Goal: Task Accomplishment & Management: Complete application form

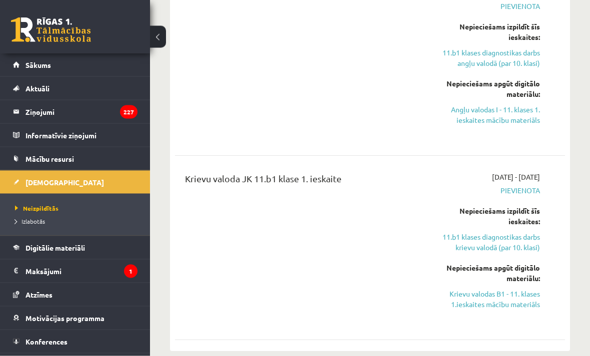
scroll to position [295, 0]
click at [512, 299] on link "Krievu valodas B1 - 11. klases 1.ieskaites mācību materiāls" at bounding box center [485, 299] width 108 height 21
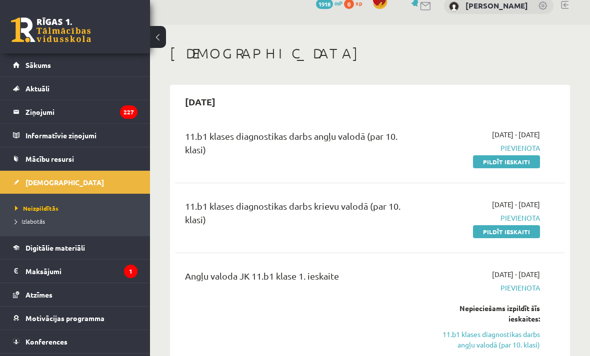
scroll to position [14, 0]
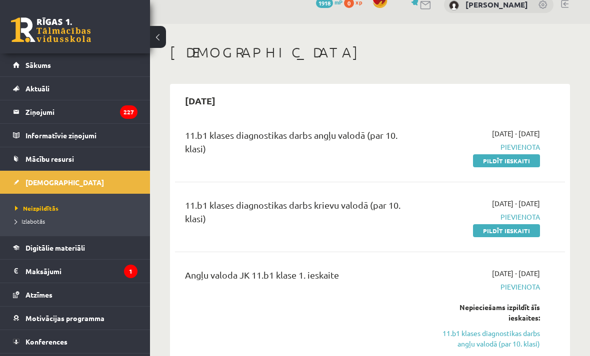
click at [490, 231] on link "Pildīt ieskaiti" at bounding box center [506, 230] width 67 height 13
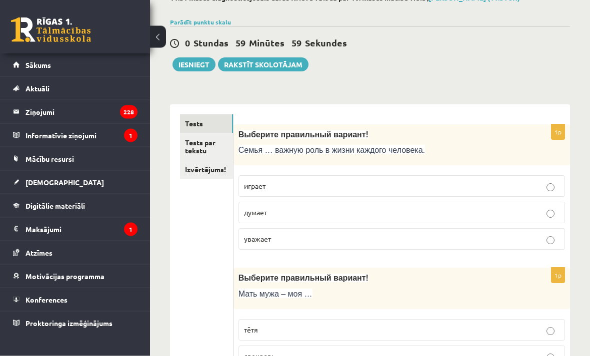
scroll to position [70, 0]
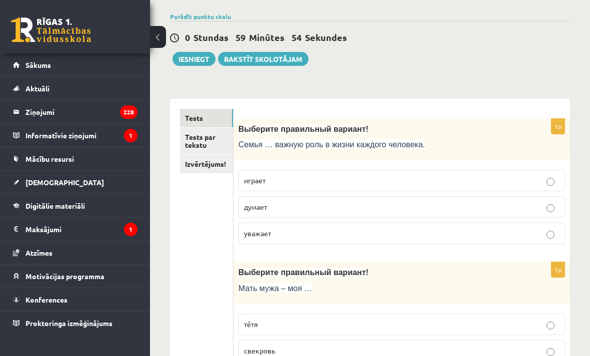
click at [406, 172] on label "играет" at bounding box center [401, 180] width 326 height 21
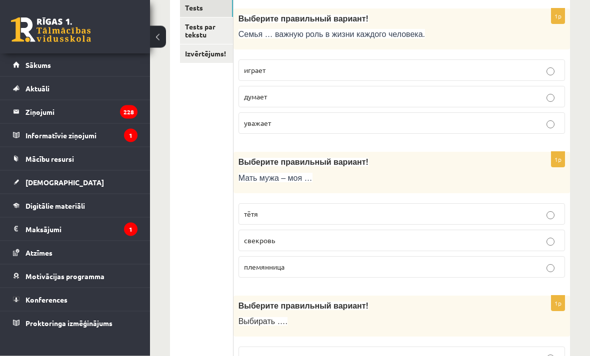
scroll to position [181, 0]
click at [306, 242] on p "свекровь" at bounding box center [401, 240] width 315 height 10
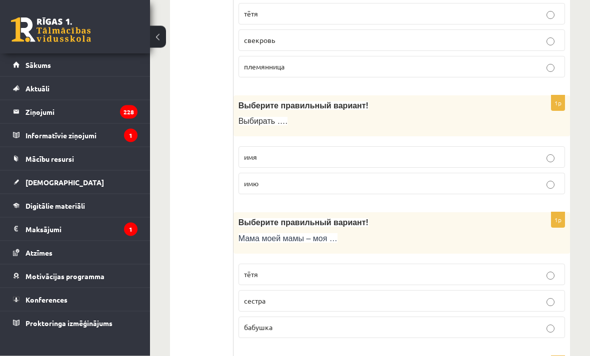
scroll to position [384, 0]
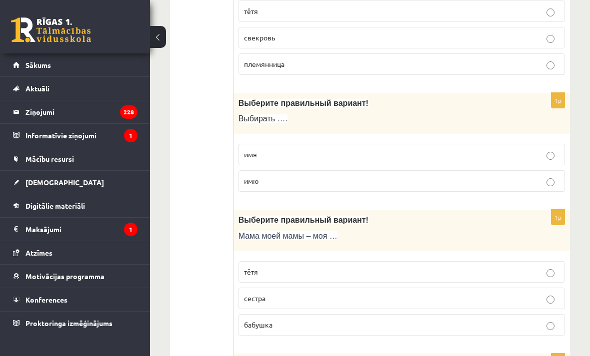
click at [337, 158] on p "имя" at bounding box center [401, 154] width 315 height 10
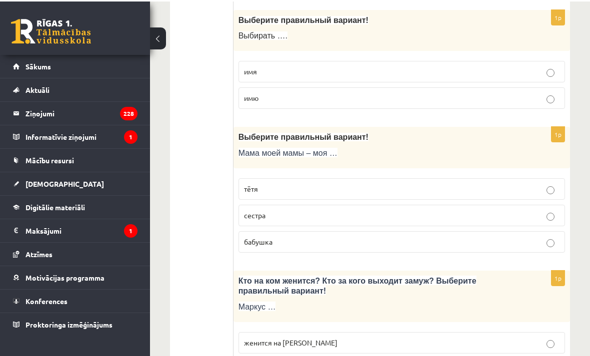
scroll to position [467, 0]
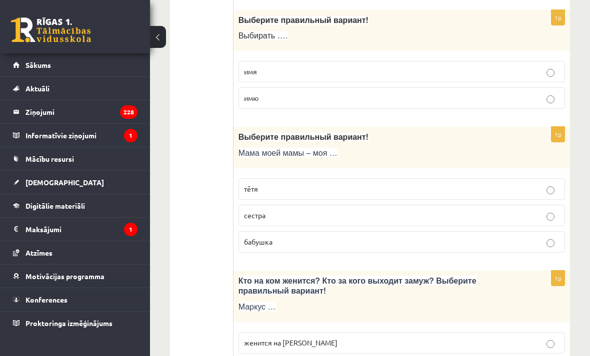
click at [315, 250] on label "бабушка" at bounding box center [401, 241] width 326 height 21
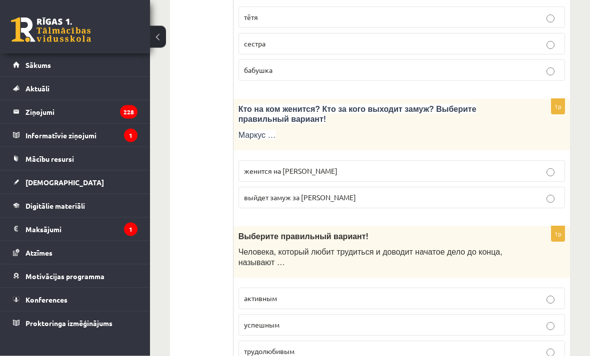
scroll to position [638, 0]
click at [368, 170] on p "женится на Агнии" at bounding box center [401, 171] width 315 height 10
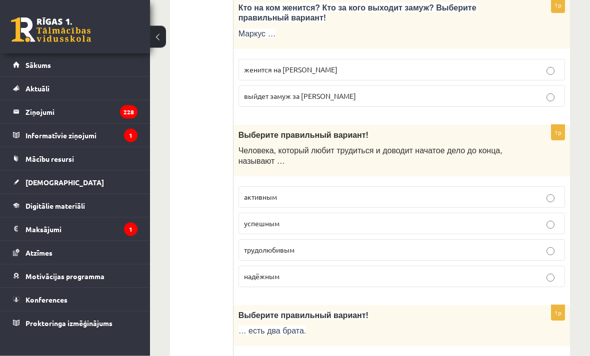
scroll to position [740, 0]
click at [337, 254] on p "трудолюбивым" at bounding box center [401, 250] width 315 height 10
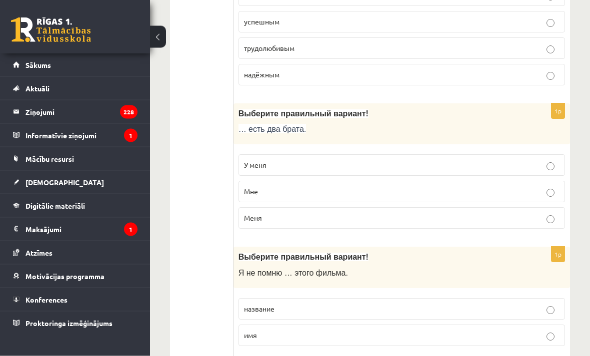
scroll to position [942, 0]
click at [355, 170] on p "У меня" at bounding box center [401, 165] width 315 height 10
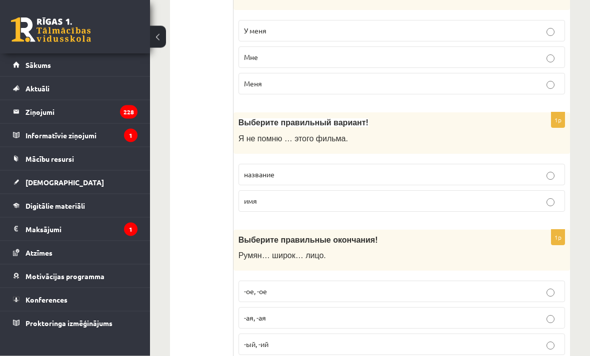
scroll to position [1076, 0]
click at [347, 173] on p "название" at bounding box center [401, 174] width 315 height 10
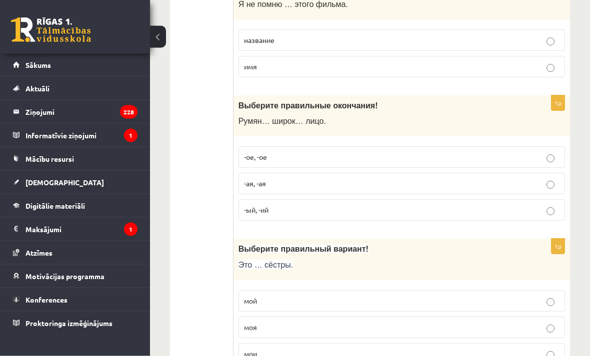
scroll to position [1211, 0]
click at [336, 157] on p "-ое, -ое" at bounding box center [401, 156] width 315 height 10
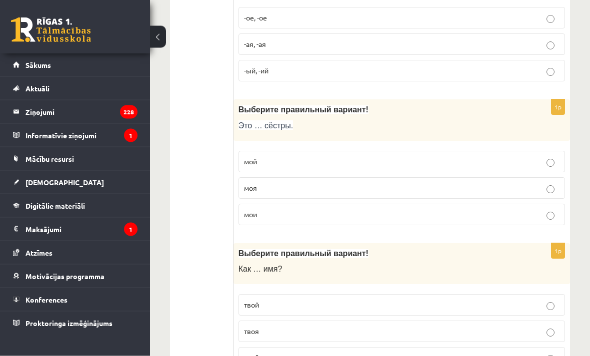
scroll to position [1352, 0]
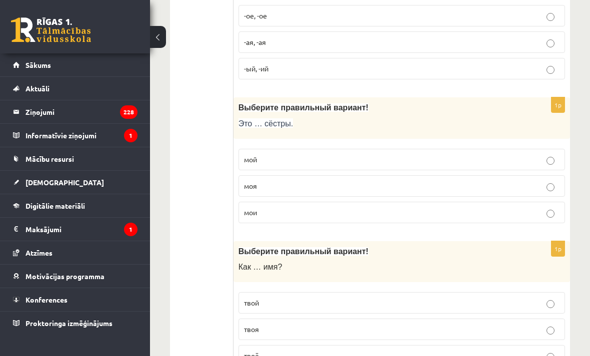
click at [339, 217] on p "мои" at bounding box center [401, 212] width 315 height 10
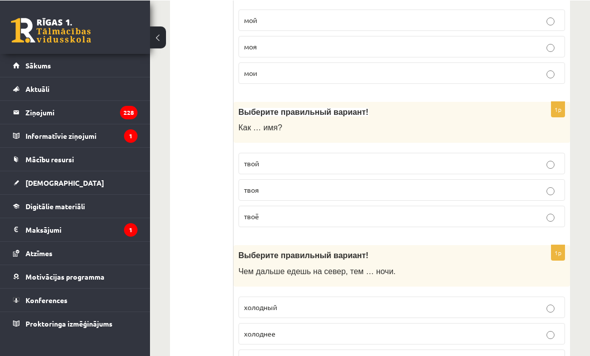
scroll to position [1491, 0]
click at [327, 221] on p "твоё" at bounding box center [401, 216] width 315 height 10
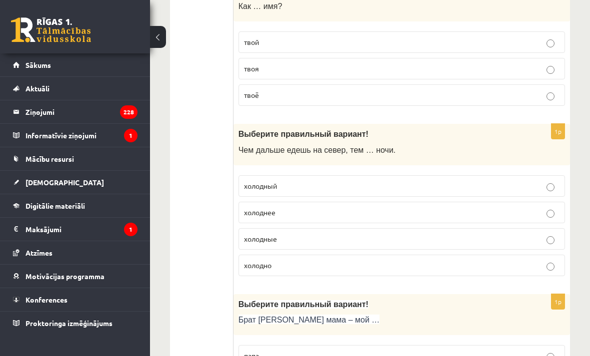
scroll to position [1619, 0]
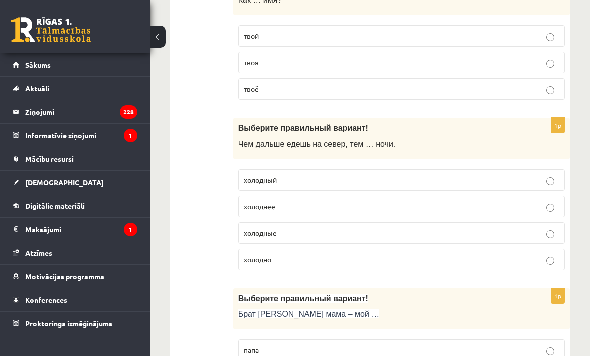
click at [330, 212] on p "холоднее" at bounding box center [401, 206] width 315 height 10
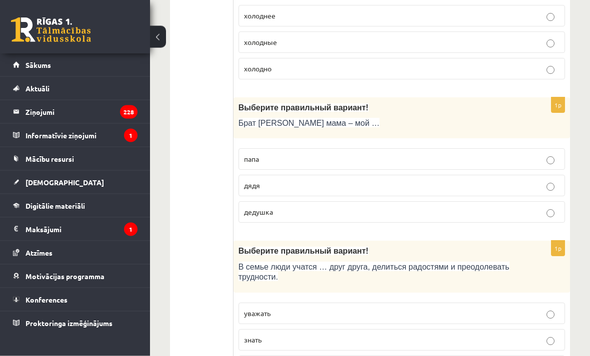
scroll to position [1810, 0]
click at [333, 191] on p "дядя" at bounding box center [401, 185] width 315 height 10
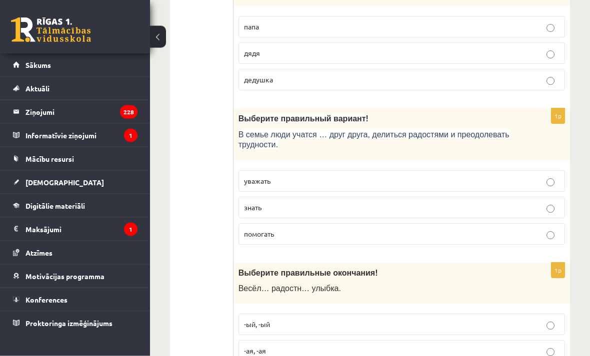
scroll to position [1942, 0]
click at [337, 186] on p "уважать" at bounding box center [401, 181] width 315 height 10
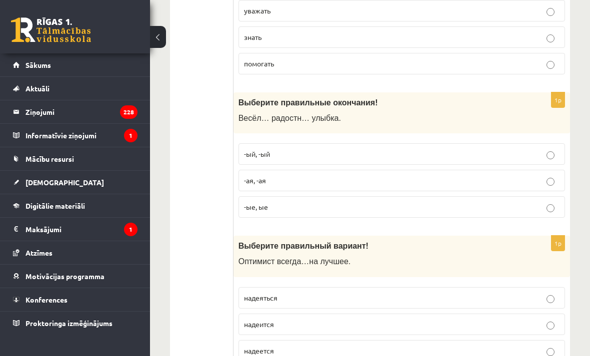
scroll to position [2113, 0]
click at [352, 185] on p "-ая, -ая" at bounding box center [401, 180] width 315 height 10
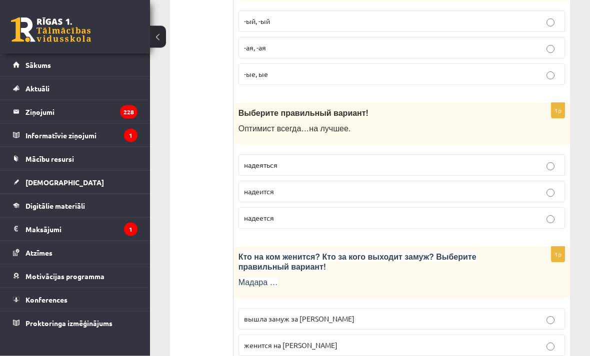
scroll to position [2251, 0]
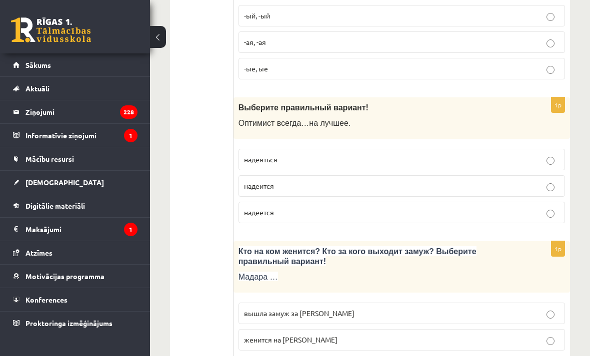
click at [366, 218] on p "надеется" at bounding box center [401, 212] width 315 height 10
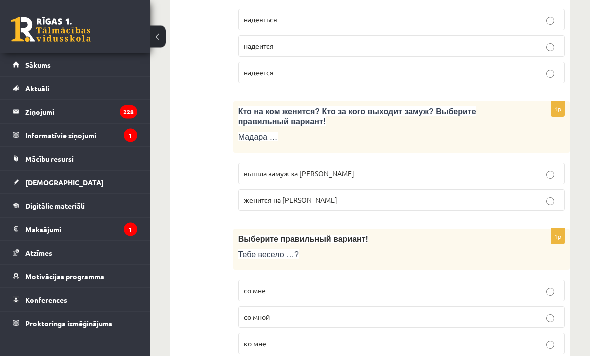
scroll to position [2392, 0]
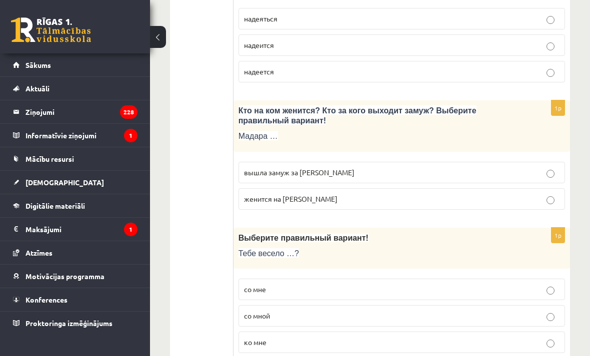
click at [327, 178] on p "вышла замуж за Марка" at bounding box center [401, 172] width 315 height 10
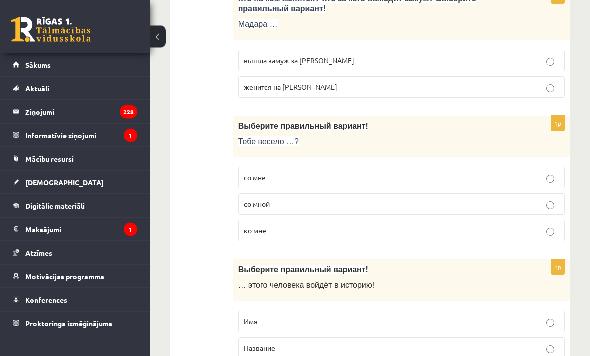
scroll to position [2505, 0]
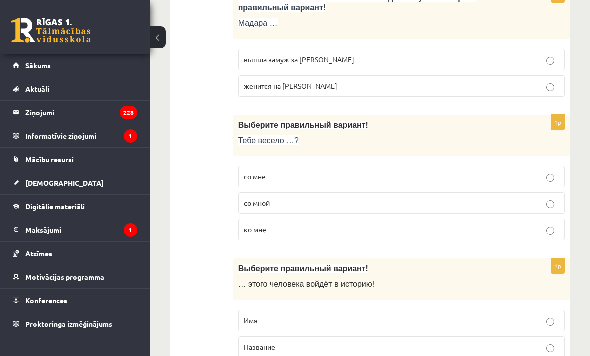
click at [331, 208] on p "со мной" at bounding box center [401, 202] width 315 height 10
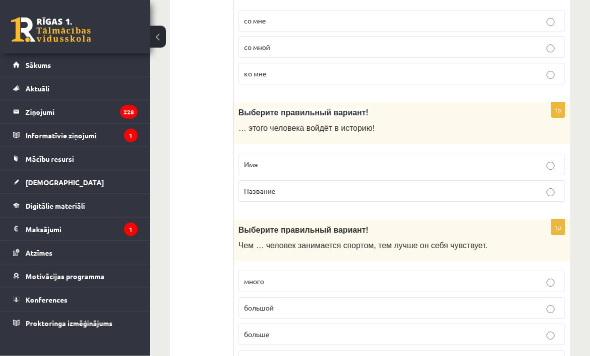
scroll to position [2661, 0]
click at [338, 169] on p "Имя" at bounding box center [401, 164] width 315 height 10
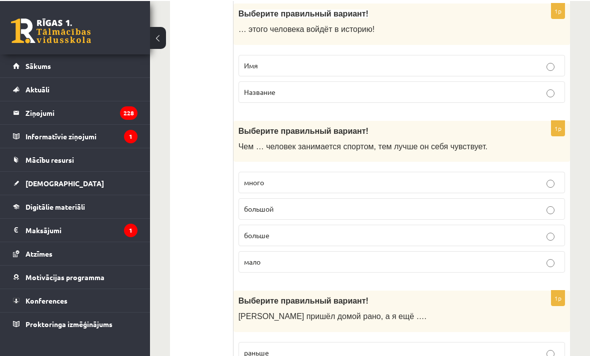
scroll to position [2759, 0]
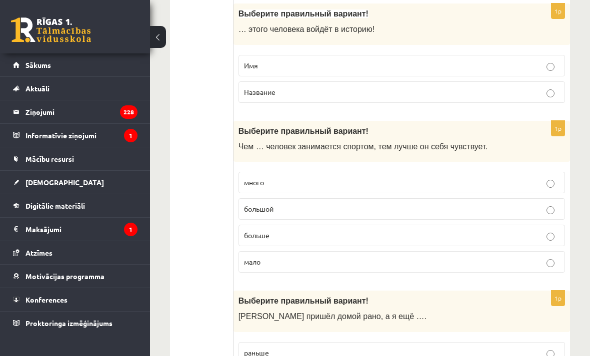
click at [374, 241] on p "больше" at bounding box center [401, 235] width 315 height 10
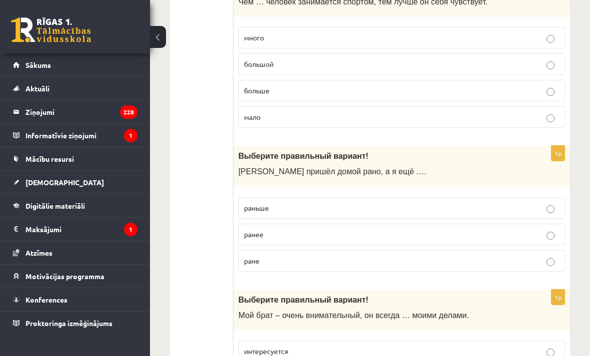
scroll to position [2904, 0]
click at [347, 213] on p "раньше" at bounding box center [401, 208] width 315 height 10
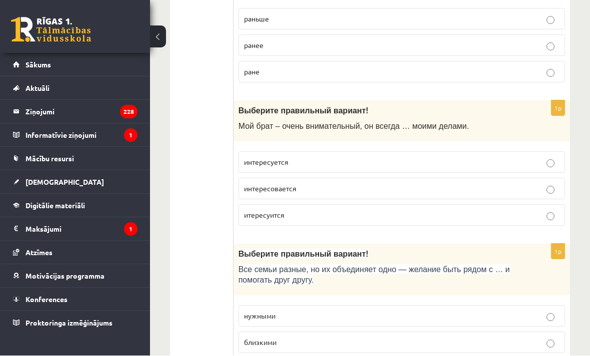
scroll to position [3094, 0]
click at [353, 167] on p "интересуется" at bounding box center [401, 162] width 315 height 10
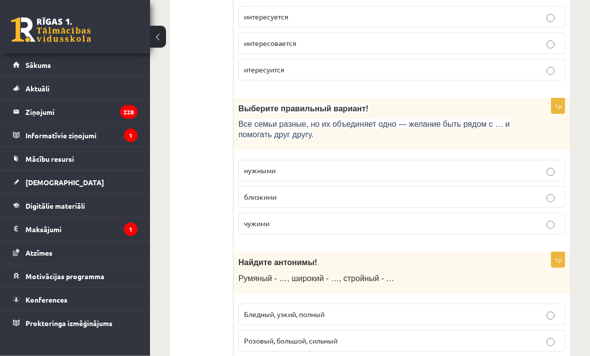
scroll to position [3239, 0]
click at [429, 202] on p "близкими" at bounding box center [401, 196] width 315 height 10
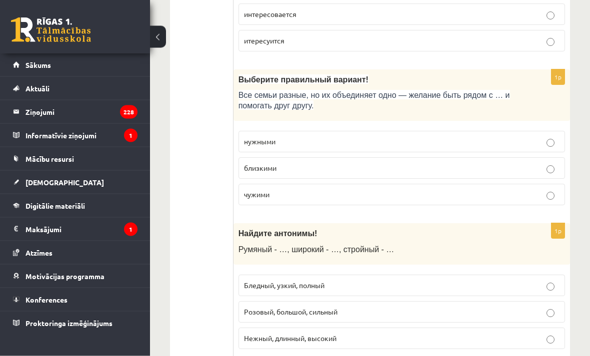
scroll to position [3277, 0]
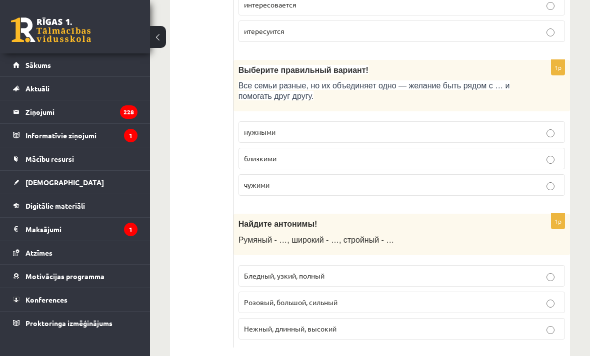
click at [360, 281] on p "Бледный, узкий, полный" at bounding box center [401, 276] width 315 height 10
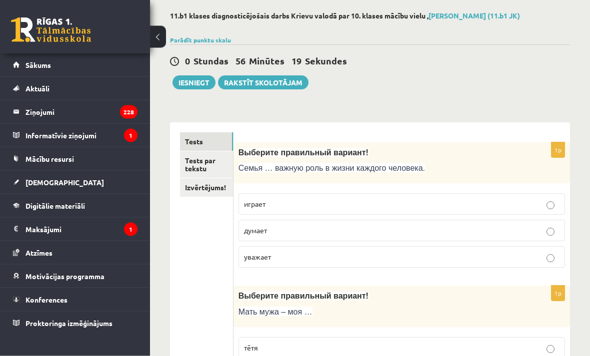
scroll to position [0, 0]
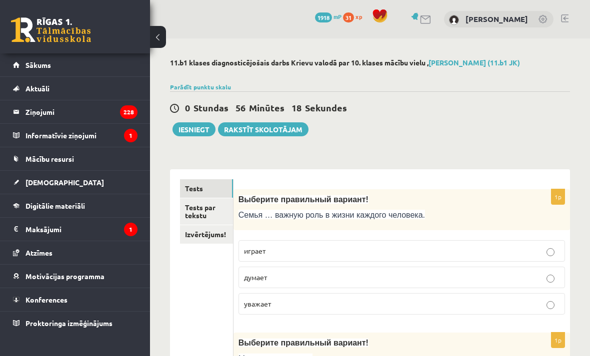
click at [214, 212] on link "Tests par tekstu" at bounding box center [206, 211] width 53 height 27
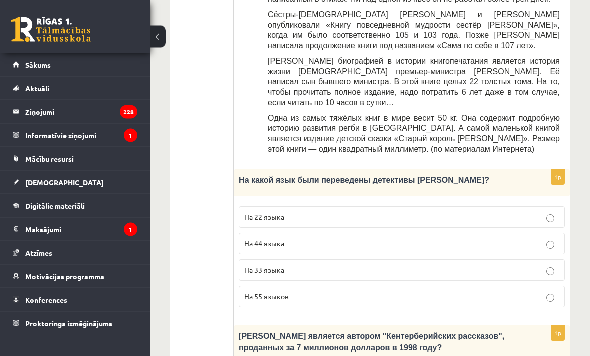
scroll to position [536, 0]
click at [487, 238] on p "На 44 языка" at bounding box center [401, 243] width 315 height 10
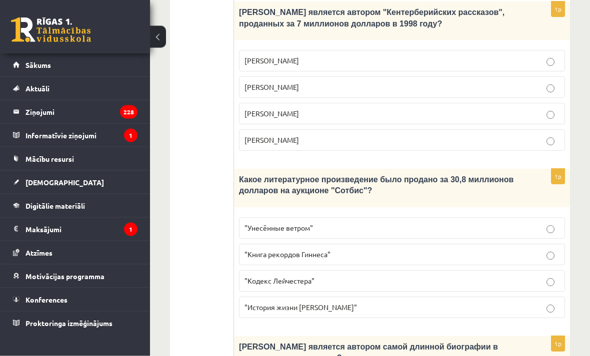
scroll to position [860, 0]
click at [444, 108] on p "Джефри Чосер" at bounding box center [401, 113] width 315 height 10
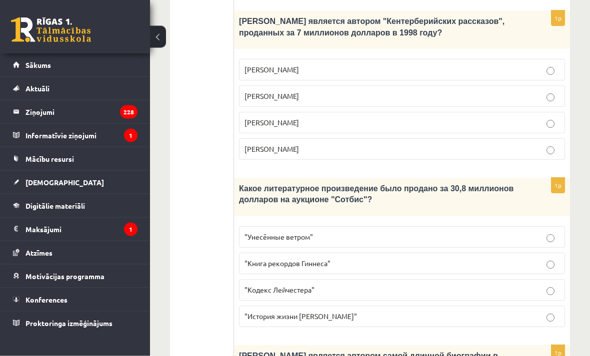
scroll to position [851, 0]
click at [405, 279] on label ""Кодекс Лейчестера"" at bounding box center [402, 289] width 326 height 21
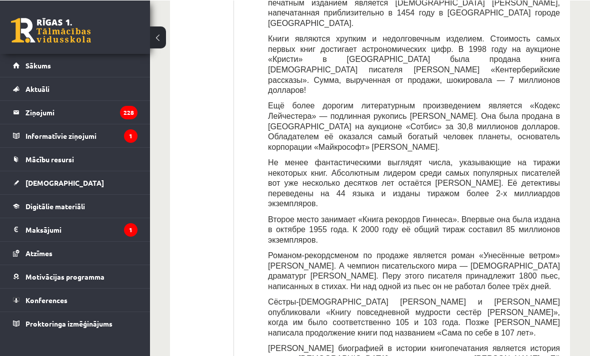
scroll to position [249, 0]
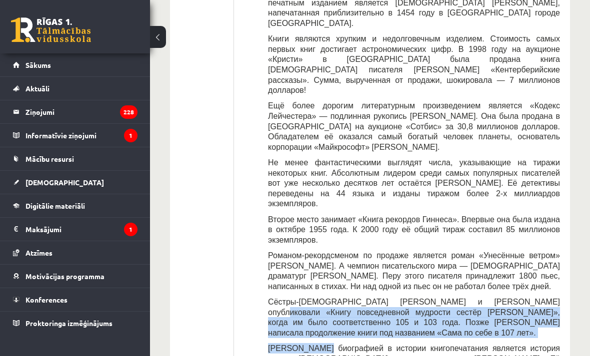
click at [317, 251] on span "Романом-рекордсменом по продаже является роман «Унесённые ветром» Маргарет Митч…" at bounding box center [414, 270] width 292 height 39
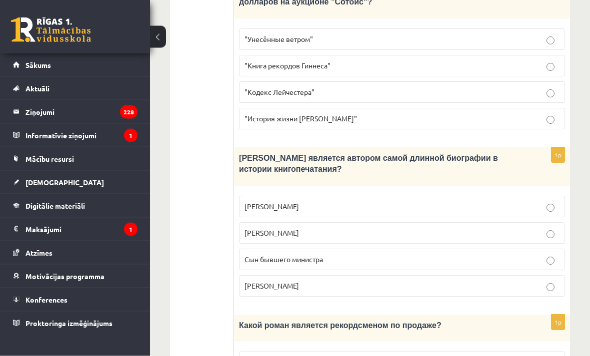
scroll to position [1137, 0]
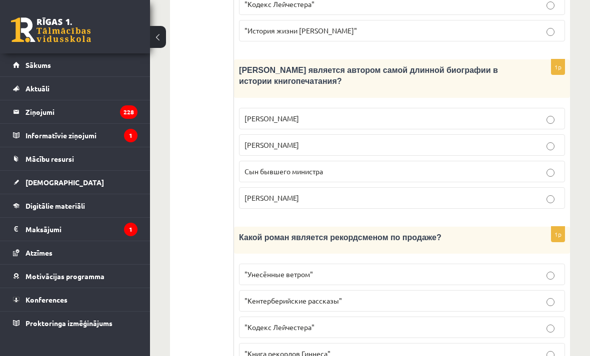
click at [383, 164] on label "Сын бывшего министра" at bounding box center [402, 171] width 326 height 21
click at [308, 269] on p ""Унесённые ветром"" at bounding box center [401, 274] width 315 height 10
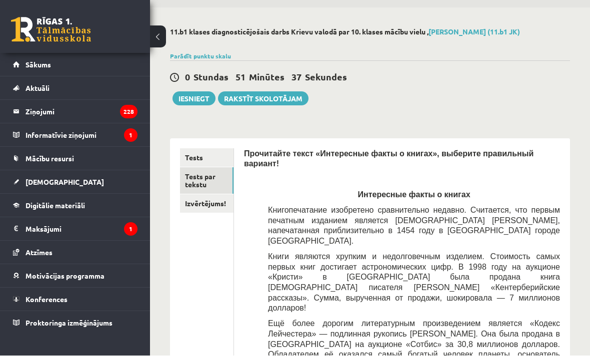
scroll to position [31, 0]
click at [208, 207] on link "Izvērtējums!" at bounding box center [206, 203] width 53 height 18
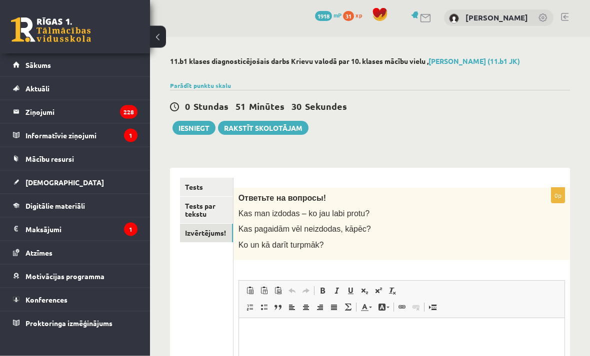
scroll to position [0, 0]
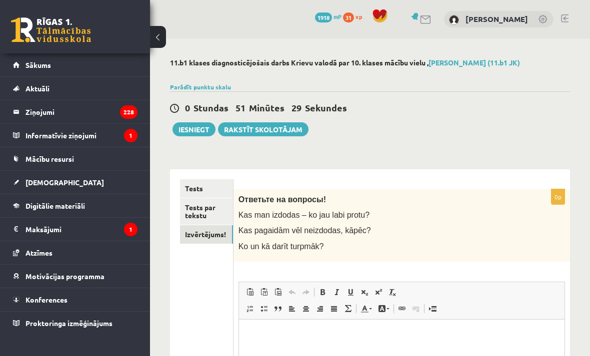
click at [203, 196] on link "Tests" at bounding box center [206, 188] width 53 height 18
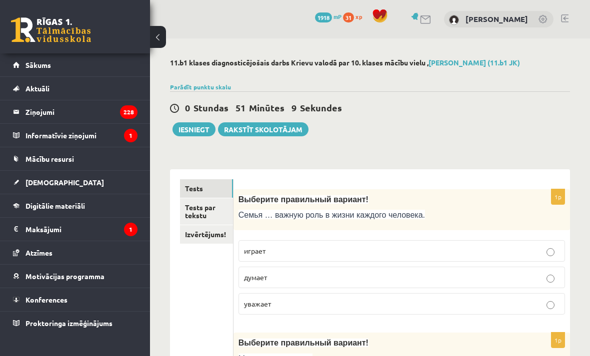
click at [215, 213] on link "Tests par tekstu" at bounding box center [206, 211] width 53 height 27
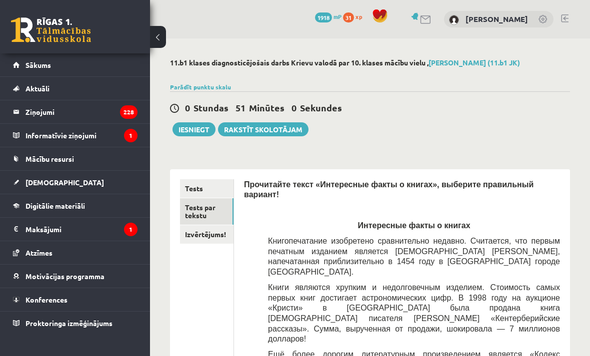
click at [191, 132] on button "Iesniegt" at bounding box center [193, 129] width 43 height 14
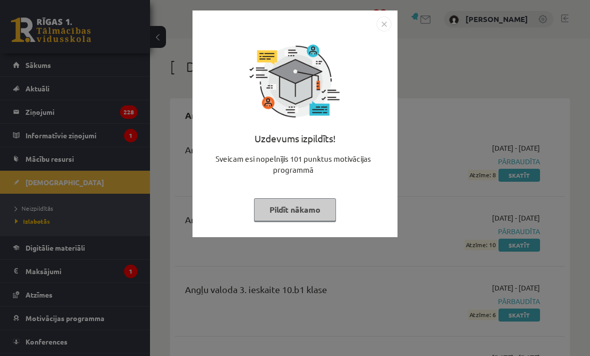
click at [317, 208] on button "Pildīt nākamo" at bounding box center [295, 209] width 82 height 23
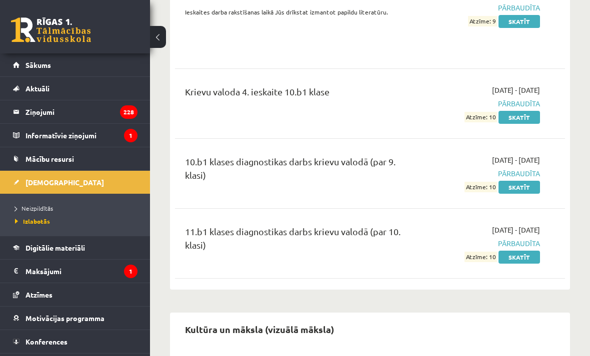
scroll to position [2349, 0]
click at [103, 208] on link "Neizpildītās" at bounding box center [77, 208] width 125 height 9
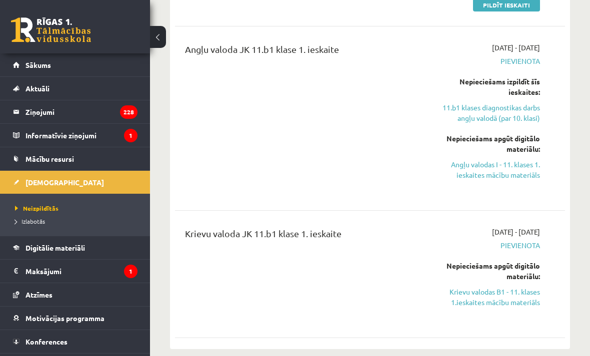
scroll to position [171, 0]
click at [527, 299] on link "Krievu valodas B1 - 11. klases 1.ieskaites mācību materiāls" at bounding box center [485, 296] width 108 height 21
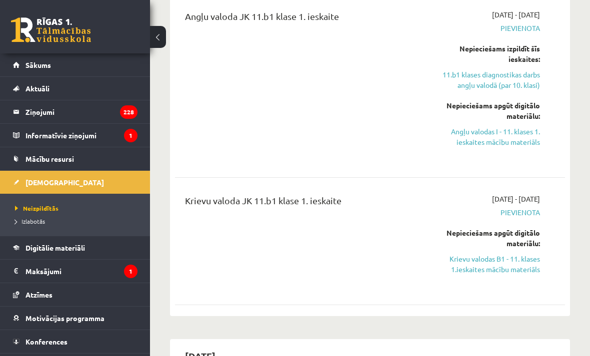
click at [503, 272] on link "Krievu valodas B1 - 11. klases 1.ieskaites mācību materiāls" at bounding box center [485, 264] width 108 height 21
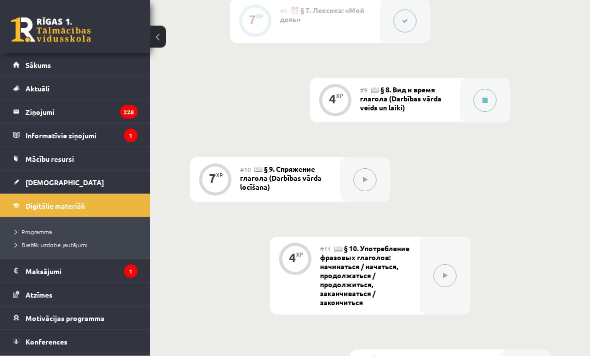
scroll to position [1004, 0]
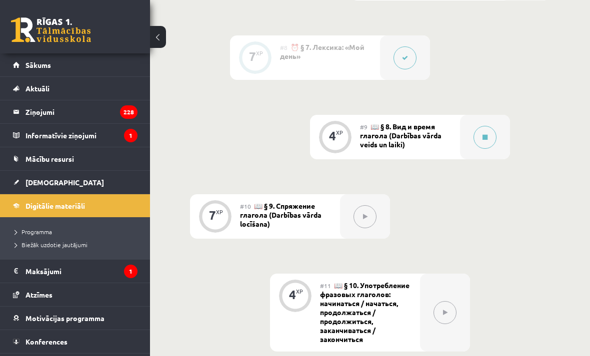
click at [434, 132] on span "📖 § 8. Вид и время глагола (Darbības vārda veids un laiki)" at bounding box center [400, 135] width 81 height 27
click at [489, 134] on button at bounding box center [484, 137] width 23 height 23
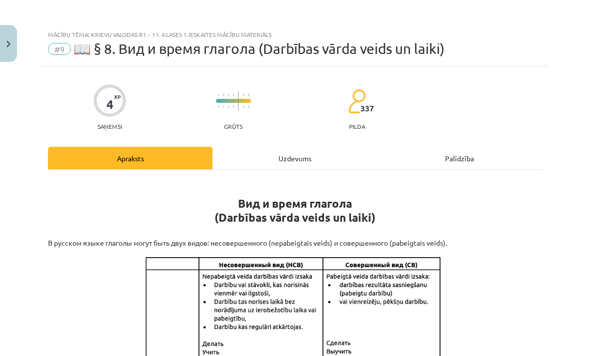
click at [317, 160] on div "Uzdevums" at bounding box center [294, 158] width 164 height 22
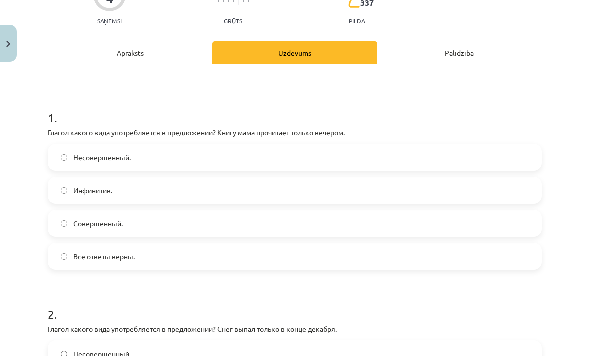
scroll to position [91, 0]
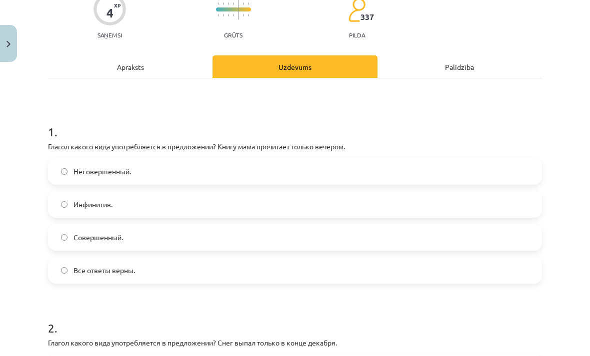
click at [480, 240] on label "Совершенный." at bounding box center [295, 237] width 492 height 25
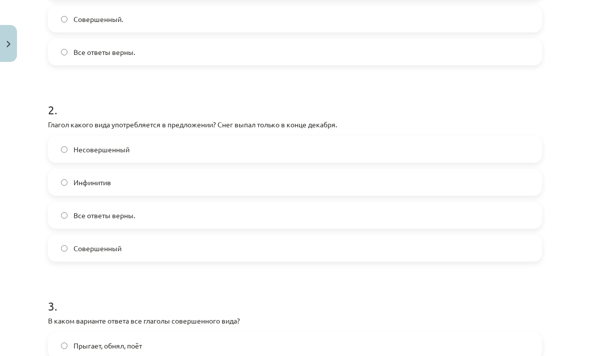
scroll to position [320, 0]
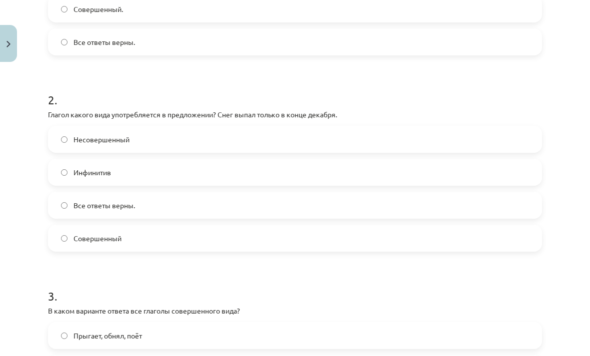
click at [492, 242] on label "Совершенный" at bounding box center [295, 238] width 492 height 25
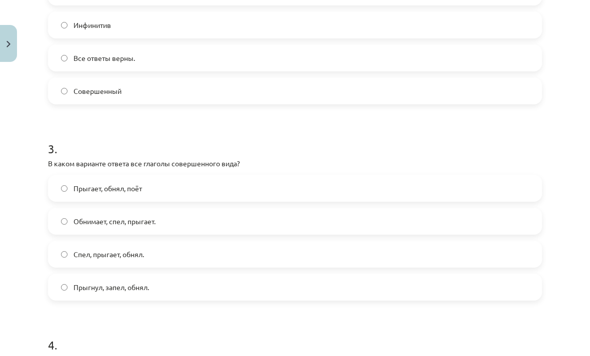
scroll to position [467, 0]
click at [499, 295] on label "Прыгнул, запел, обнял." at bounding box center [295, 287] width 492 height 25
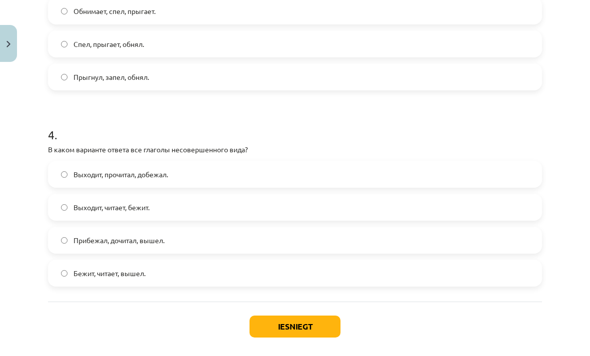
scroll to position [676, 0]
click at [483, 201] on label "Выходит, читает, бежит." at bounding box center [295, 208] width 492 height 25
click at [316, 332] on button "Iesniegt" at bounding box center [294, 328] width 91 height 22
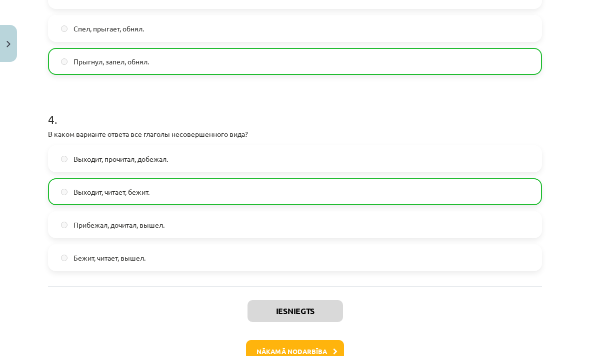
scroll to position [692, 0]
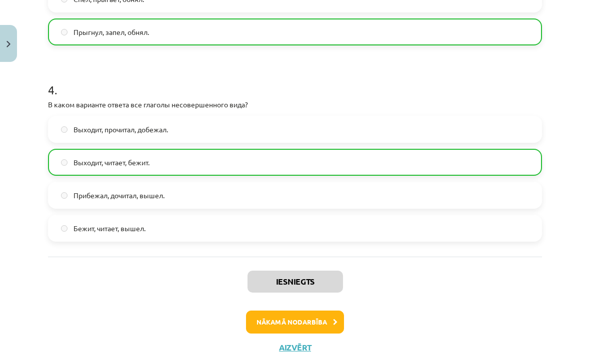
click at [323, 325] on button "Nākamā nodarbība" at bounding box center [295, 322] width 98 height 23
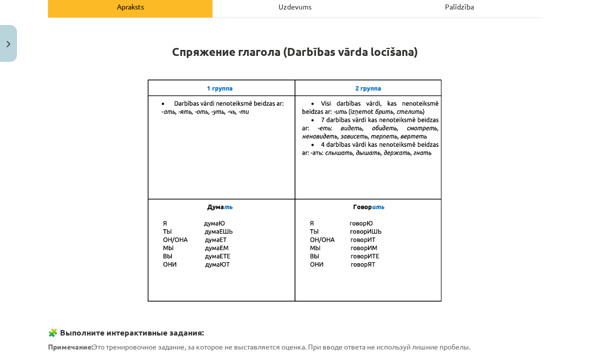
scroll to position [25, 0]
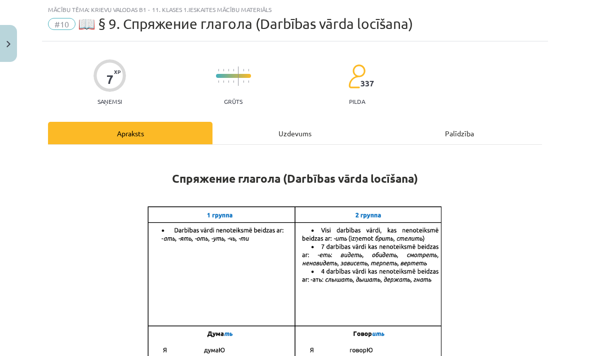
click at [324, 133] on div "Uzdevums" at bounding box center [294, 133] width 164 height 22
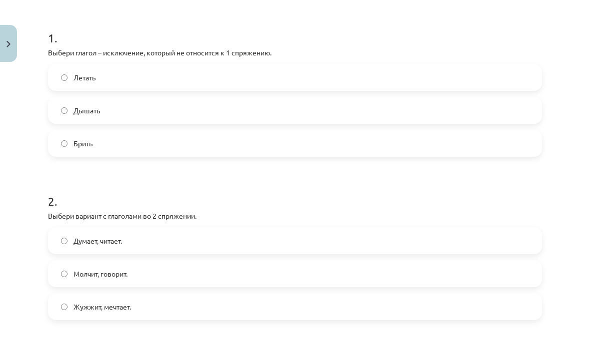
scroll to position [188, 0]
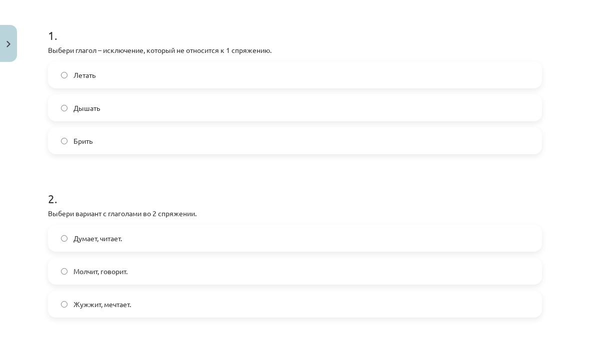
click at [529, 114] on label "Дышать" at bounding box center [295, 107] width 492 height 25
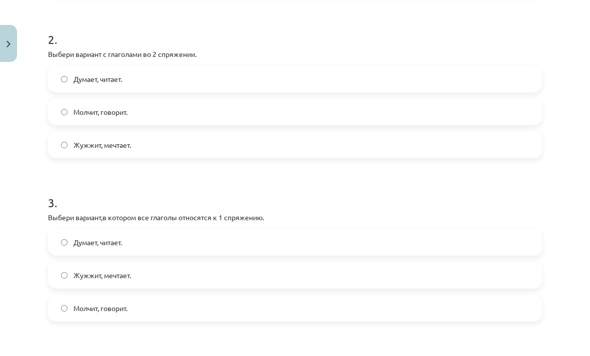
scroll to position [347, 0]
click at [508, 134] on label "Жужжит, мечтает." at bounding box center [295, 145] width 492 height 25
click at [513, 117] on label "Молчит, говорит." at bounding box center [295, 112] width 492 height 25
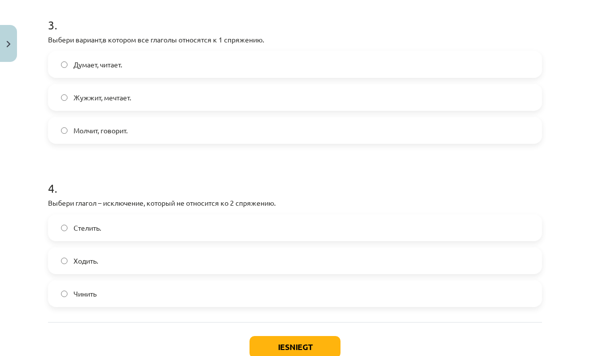
scroll to position [525, 0]
click at [440, 99] on label "Жужжит, мечтает." at bounding box center [295, 97] width 492 height 25
click at [450, 226] on label "Стелить." at bounding box center [295, 227] width 492 height 25
click at [323, 337] on button "Iesniegt" at bounding box center [294, 347] width 91 height 22
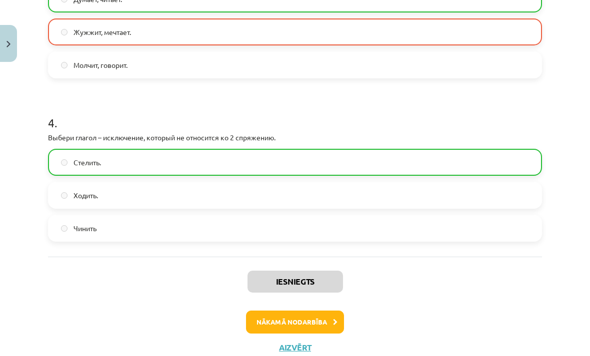
click at [289, 324] on button "Nākamā nodarbība" at bounding box center [295, 322] width 98 height 23
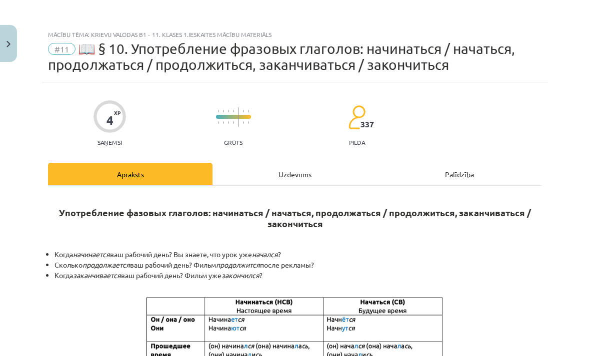
scroll to position [-11, 0]
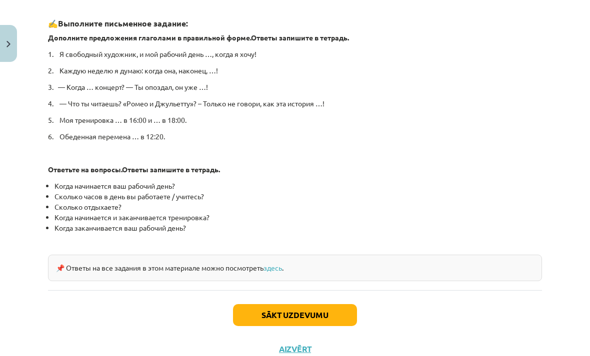
click at [269, 320] on button "Sākt uzdevumu" at bounding box center [295, 315] width 124 height 22
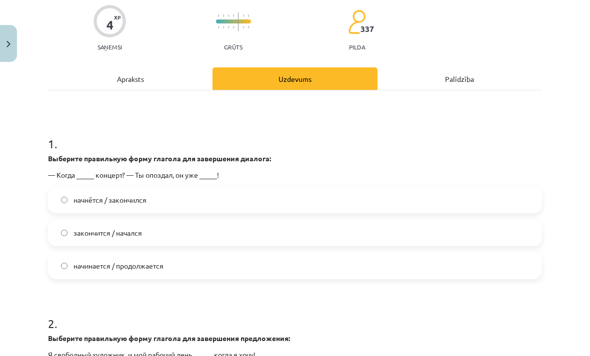
scroll to position [95, 0]
click at [312, 203] on label "начнётся / закончился" at bounding box center [295, 199] width 492 height 25
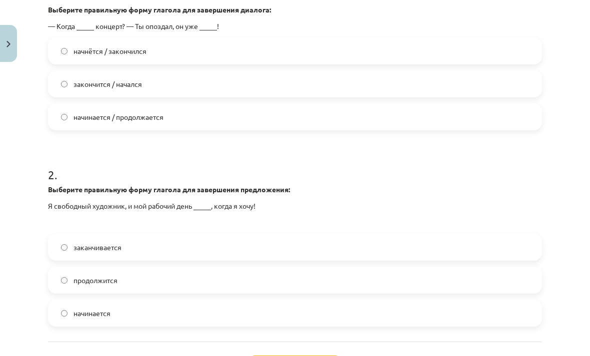
scroll to position [244, 0]
click at [452, 258] on label "заканчивается" at bounding box center [295, 247] width 492 height 25
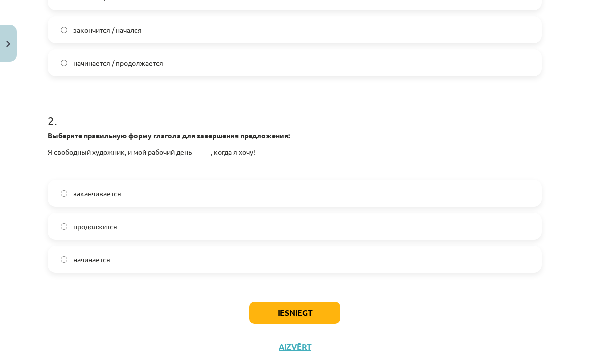
scroll to position [298, 0]
click at [328, 319] on button "Iesniegt" at bounding box center [294, 313] width 91 height 22
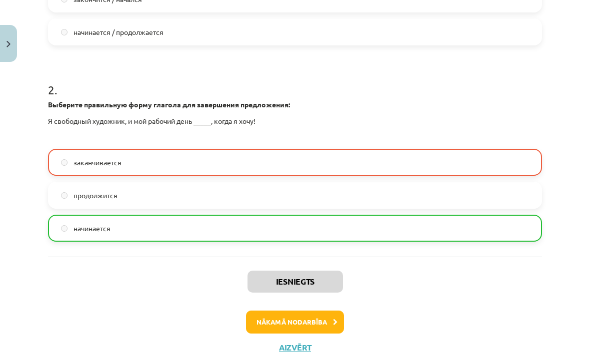
click at [266, 322] on button "Nākamā nodarbība" at bounding box center [295, 322] width 98 height 23
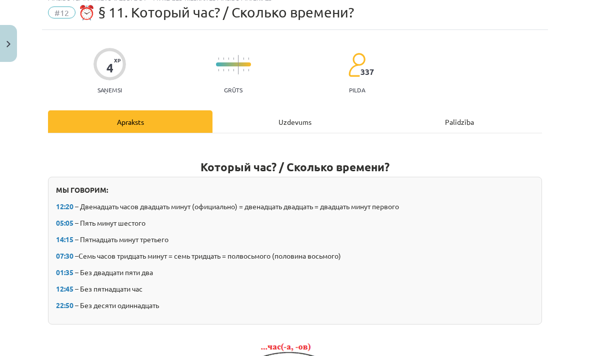
scroll to position [25, 0]
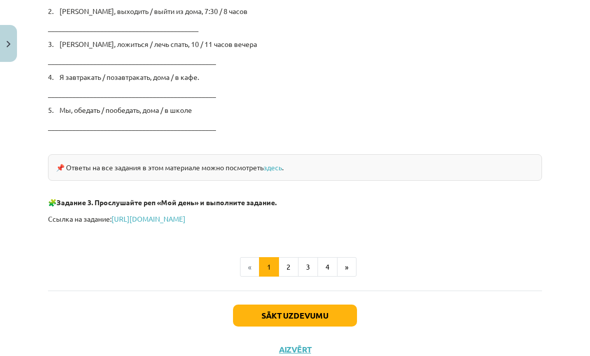
click at [284, 319] on button "Sākt uzdevumu" at bounding box center [295, 316] width 124 height 22
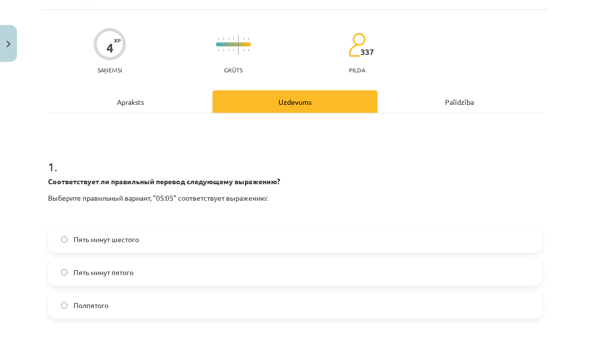
scroll to position [56, 0]
click at [198, 250] on label "Пять минут шестого" at bounding box center [295, 239] width 492 height 25
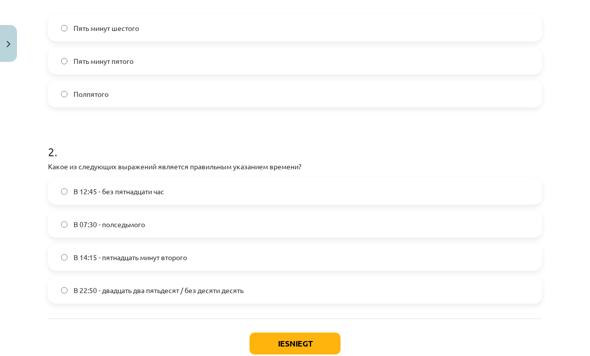
scroll to position [275, 0]
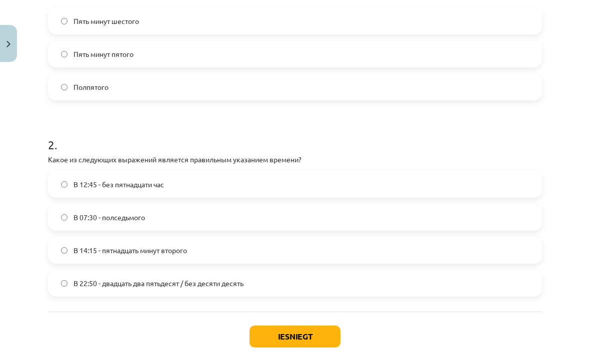
click at [210, 186] on label "В 12:45 - без пятнадцати час" at bounding box center [295, 184] width 492 height 25
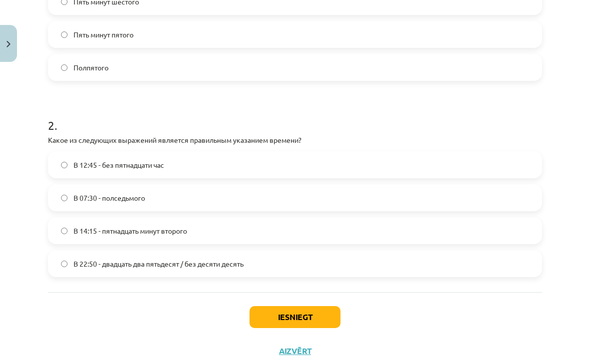
scroll to position [295, 0]
click at [289, 319] on button "Iesniegt" at bounding box center [294, 317] width 91 height 22
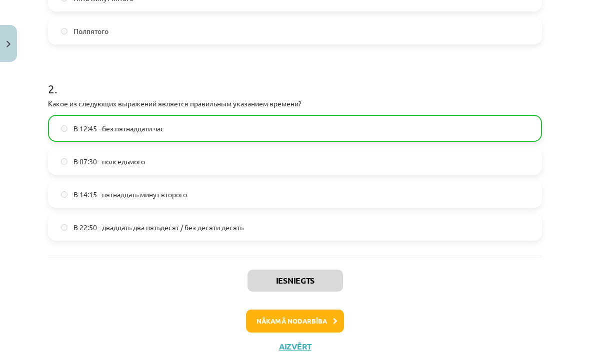
scroll to position [330, 0]
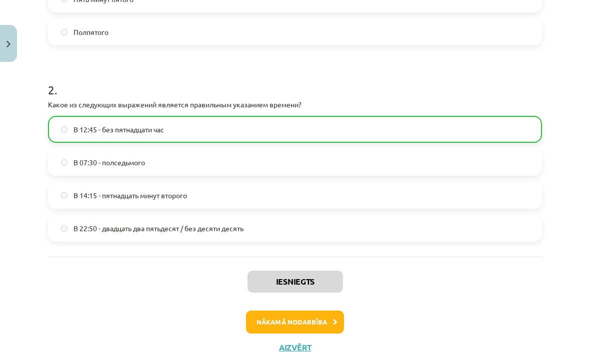
click at [274, 324] on button "Nākamā nodarbība" at bounding box center [295, 322] width 98 height 23
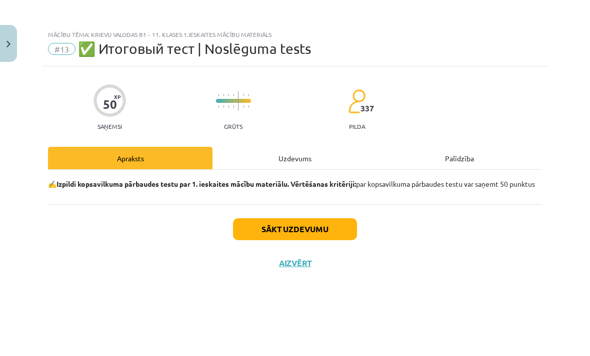
scroll to position [0, 0]
click at [300, 240] on button "Sākt uzdevumu" at bounding box center [295, 229] width 124 height 22
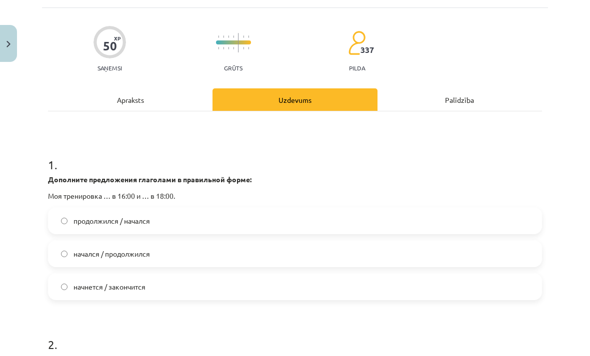
scroll to position [64, 0]
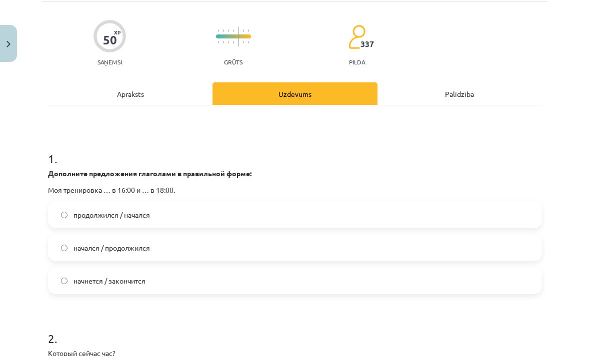
click at [178, 268] on label "начнется / закончится" at bounding box center [295, 280] width 492 height 25
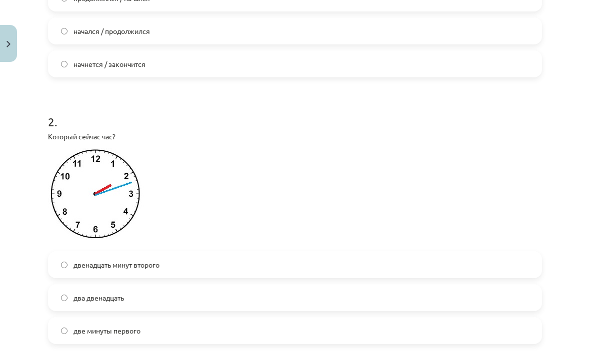
scroll to position [282, 0]
click at [160, 284] on label "два двенадцать" at bounding box center [295, 296] width 492 height 25
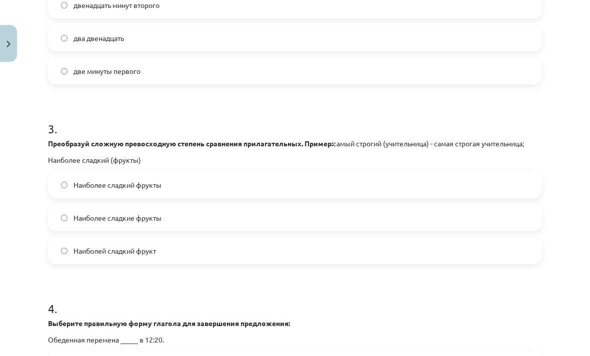
scroll to position [542, 0]
click at [209, 204] on label "Наиболее сладкие фрукты" at bounding box center [295, 216] width 492 height 25
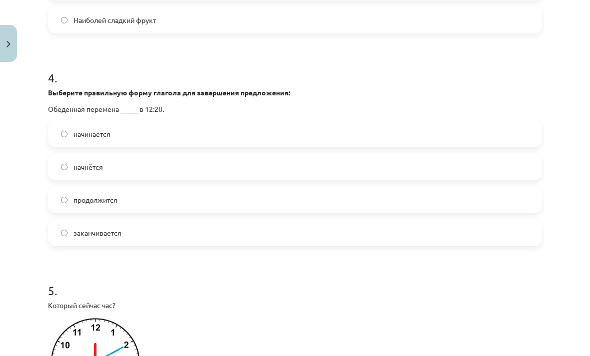
scroll to position [773, 0]
click at [198, 153] on label "начнётся" at bounding box center [295, 165] width 492 height 25
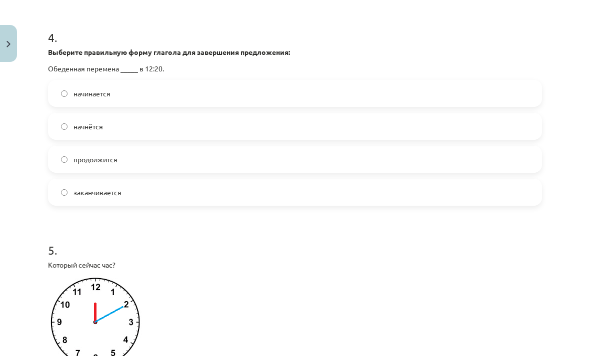
scroll to position [813, 0]
click at [291, 80] on label "начинается" at bounding box center [295, 92] width 492 height 25
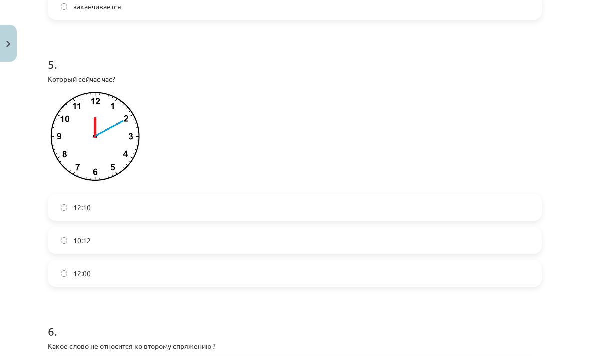
scroll to position [998, 0]
click at [220, 195] on label "12:10" at bounding box center [295, 207] width 492 height 25
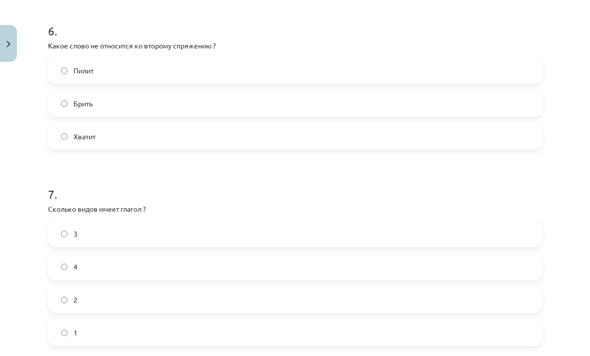
scroll to position [1297, 0]
click at [107, 125] on label "Хватит" at bounding box center [295, 137] width 492 height 25
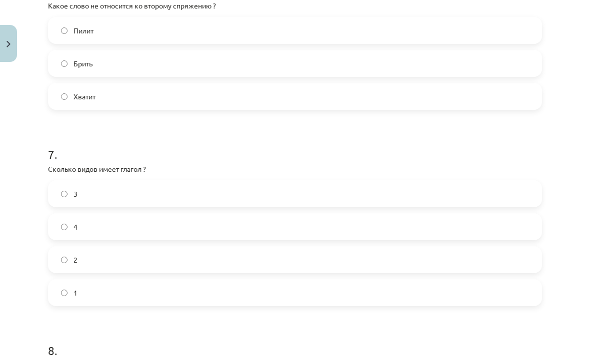
scroll to position [1339, 0]
click at [120, 246] on label "2" at bounding box center [295, 258] width 492 height 25
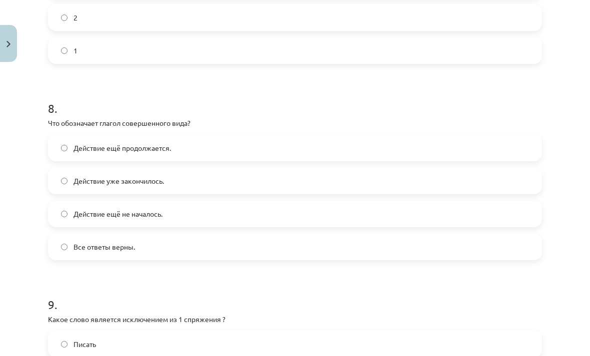
scroll to position [1581, 0]
click at [232, 168] on label "Действие уже закончилось." at bounding box center [295, 180] width 492 height 25
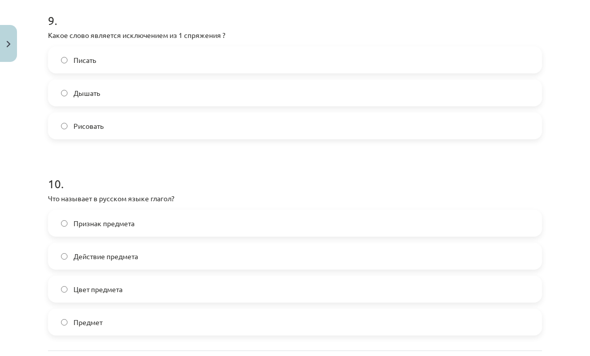
scroll to position [1865, 0]
click at [205, 244] on label "Действие предмета" at bounding box center [295, 256] width 492 height 25
click at [199, 80] on label "Дышать" at bounding box center [295, 92] width 492 height 25
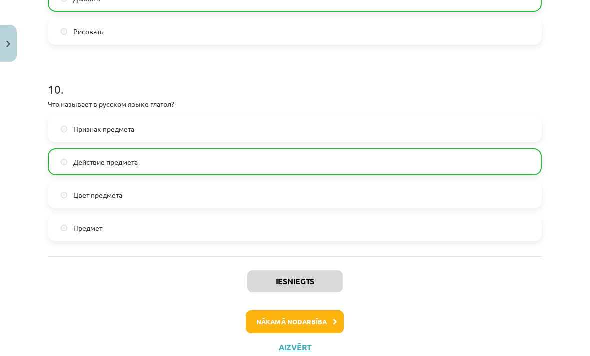
scroll to position [1959, 0]
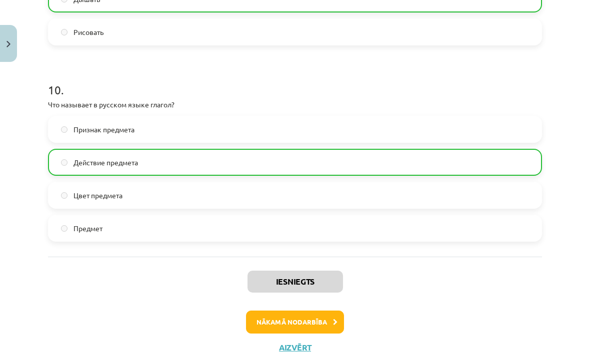
click at [280, 311] on button "Nākamā nodarbība" at bounding box center [295, 322] width 98 height 23
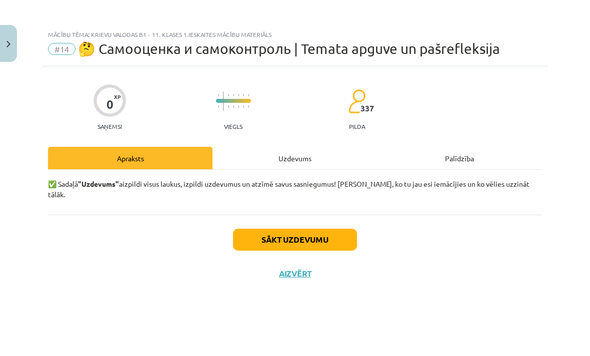
scroll to position [0, 0]
click at [278, 231] on button "Sākt uzdevumu" at bounding box center [295, 240] width 124 height 22
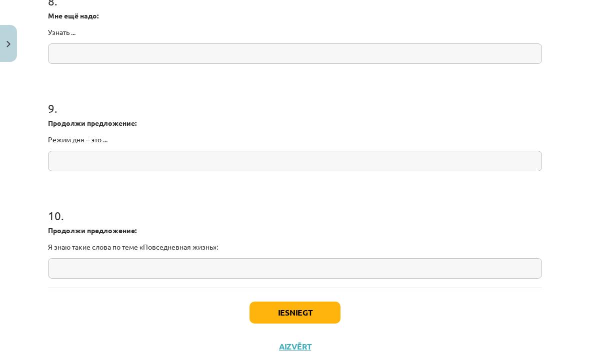
scroll to position [1309, 0]
click at [288, 302] on button "Iesniegt" at bounding box center [294, 313] width 91 height 22
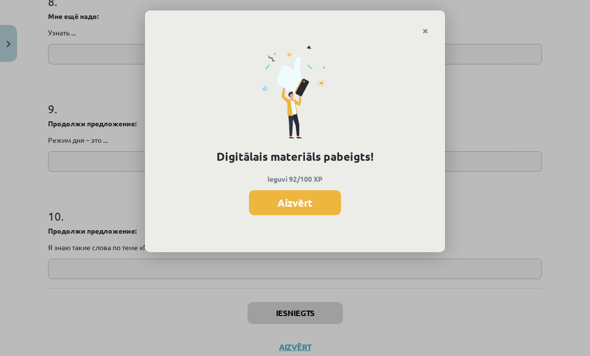
click at [305, 201] on button "Aizvērt" at bounding box center [295, 202] width 92 height 25
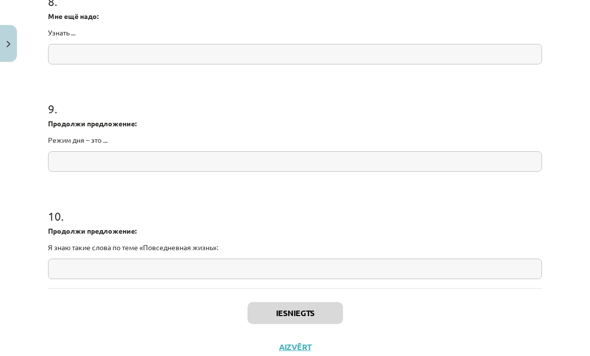
click at [298, 342] on button "Aizvērt" at bounding box center [295, 347] width 38 height 10
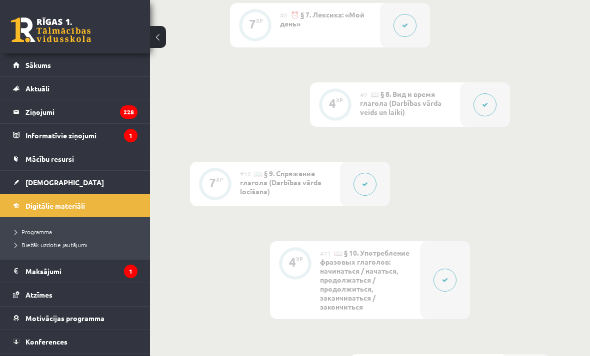
click at [87, 184] on link "[DEMOGRAPHIC_DATA]" at bounding box center [75, 182] width 124 height 23
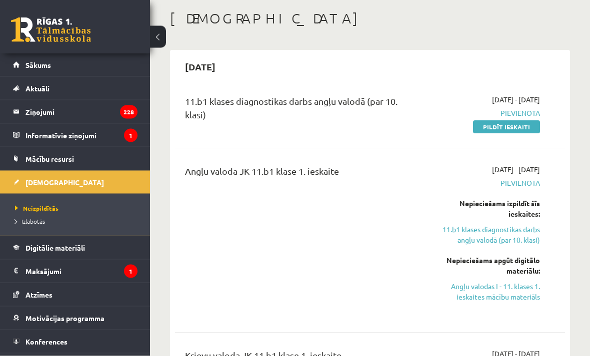
scroll to position [43, 0]
